Goal: Entertainment & Leisure: Consume media (video, audio)

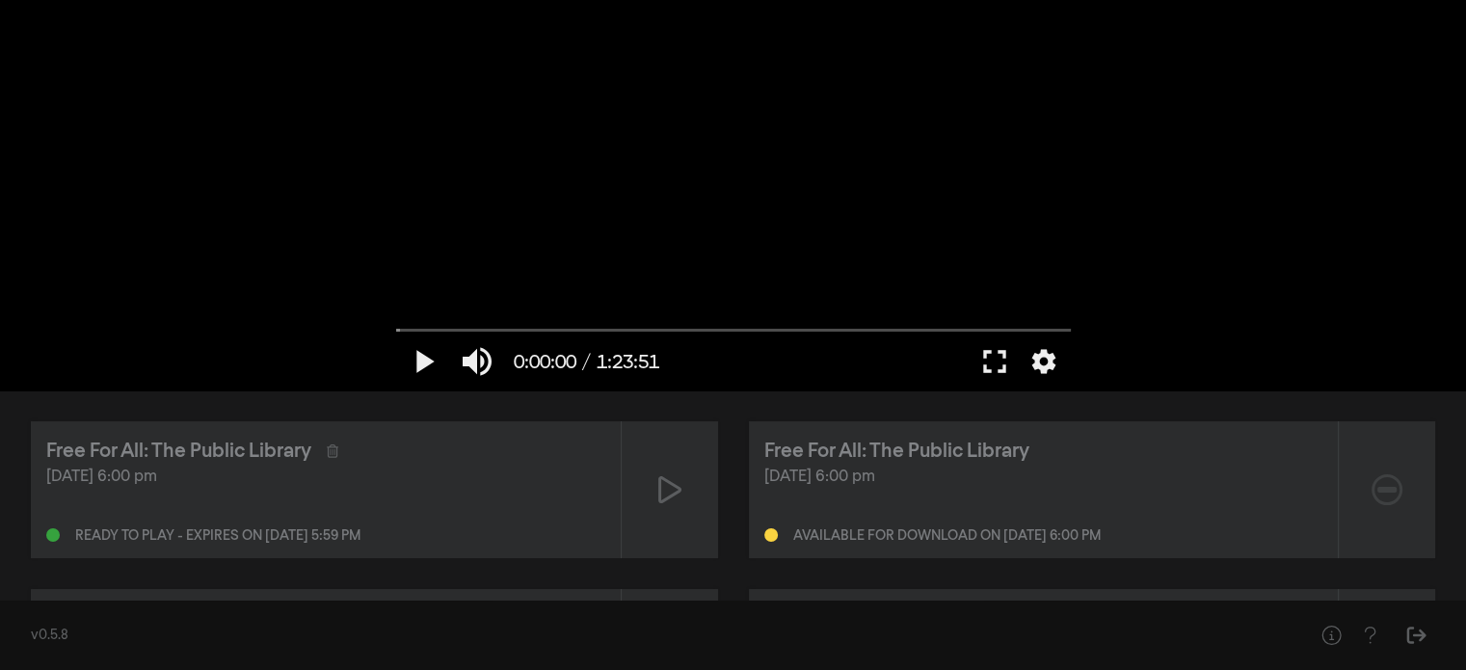
click at [294, 65] on div "play_arrow 0:00:00 / 1:23:51 volume_up fullscreen settings closed_caption Capti…" at bounding box center [733, 195] width 1466 height 390
click at [1054, 353] on button "settings" at bounding box center [1044, 361] width 44 height 58
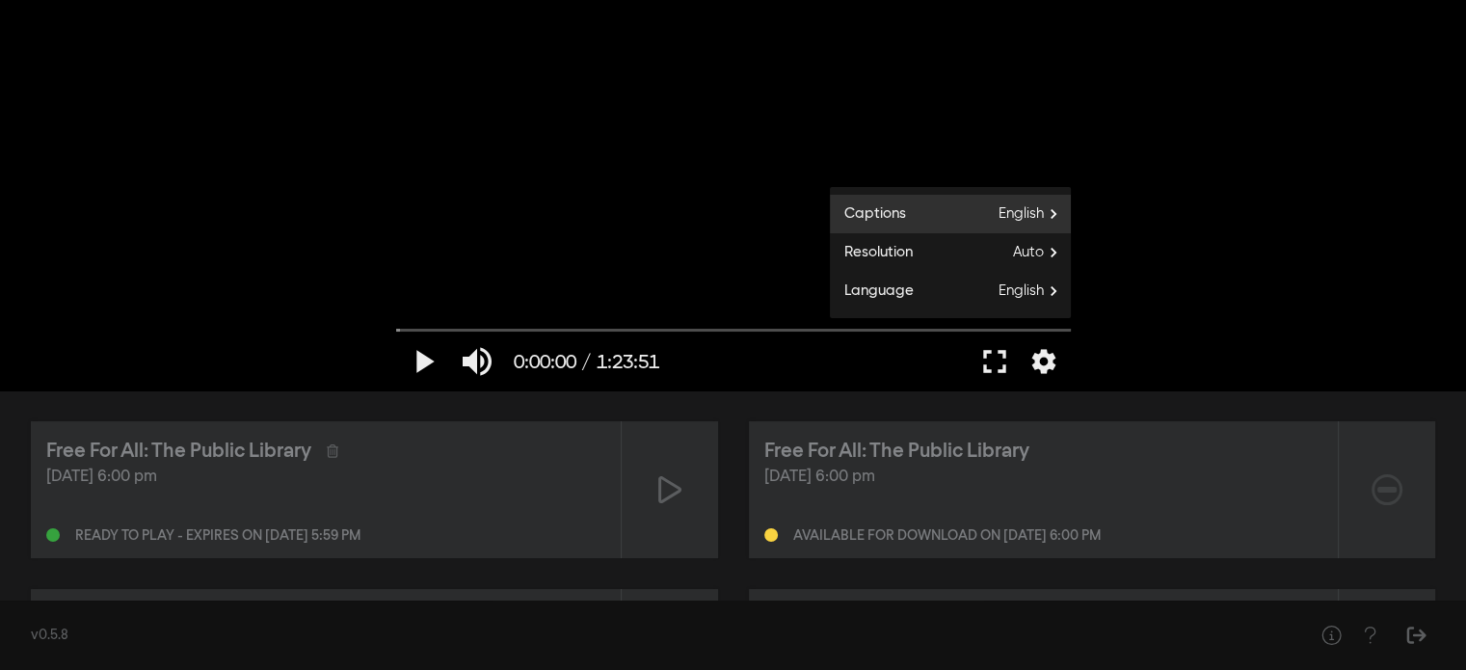
click at [1002, 210] on span "English" at bounding box center [1034, 213] width 72 height 29
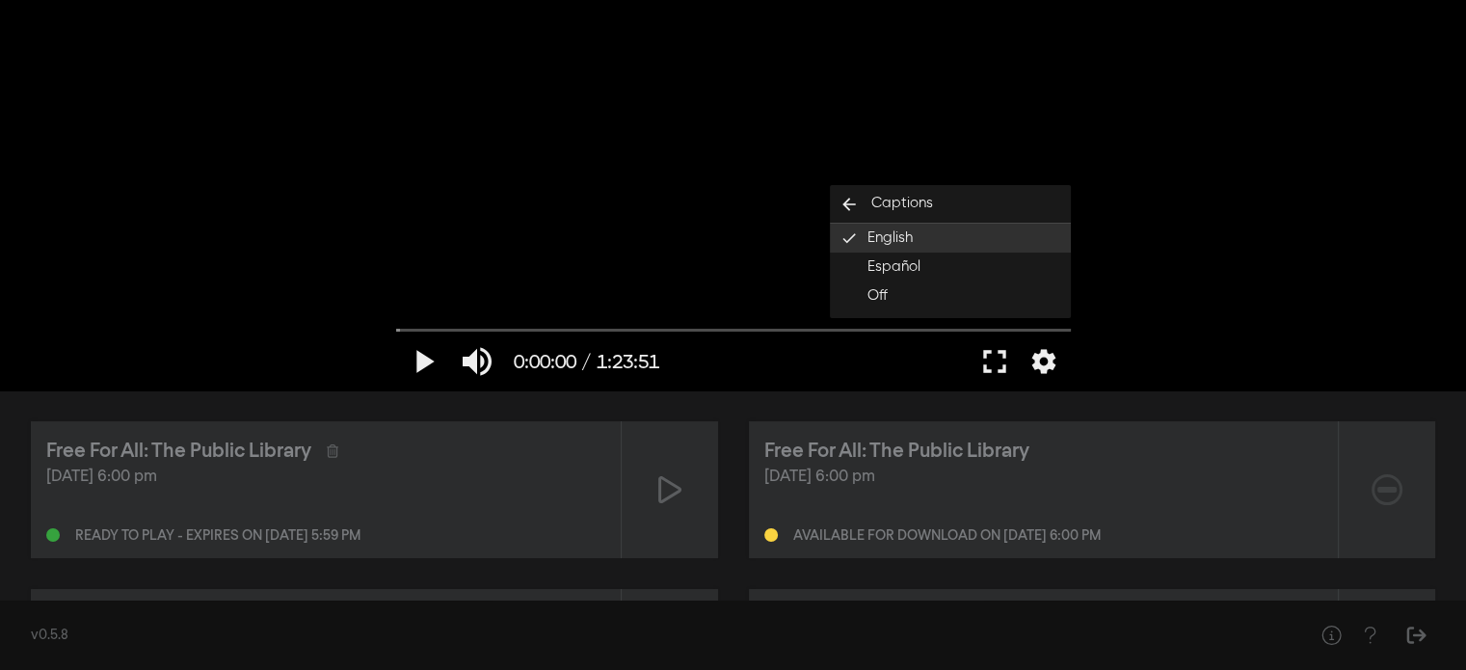
click at [935, 234] on button "English done" at bounding box center [950, 238] width 241 height 29
click at [983, 374] on button "fullscreen" at bounding box center [995, 361] width 54 height 58
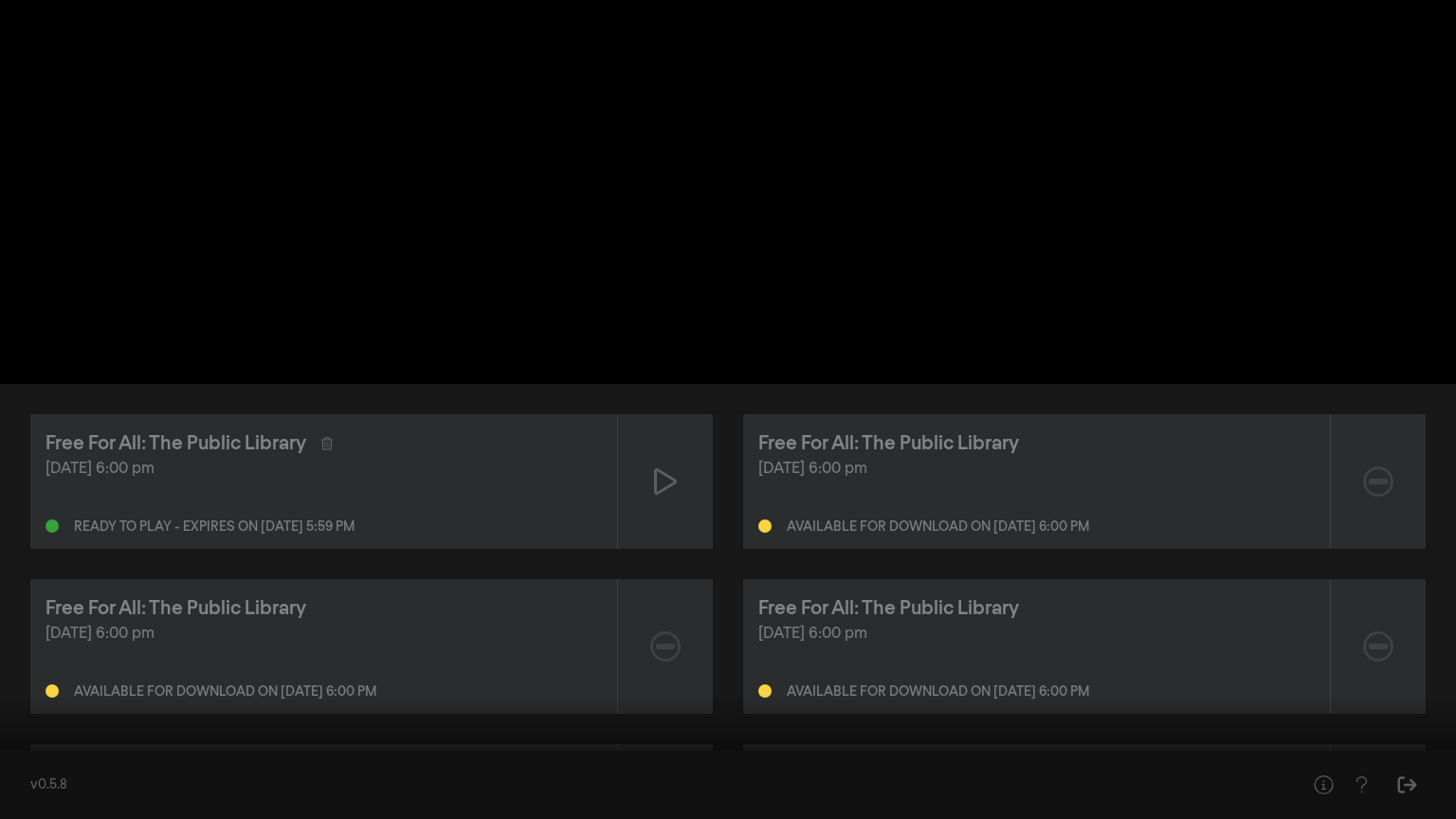
click at [28, 658] on button "play_arrow" at bounding box center [36, 790] width 53 height 57
type input "16.740629"
